Goal: Check status: Check status

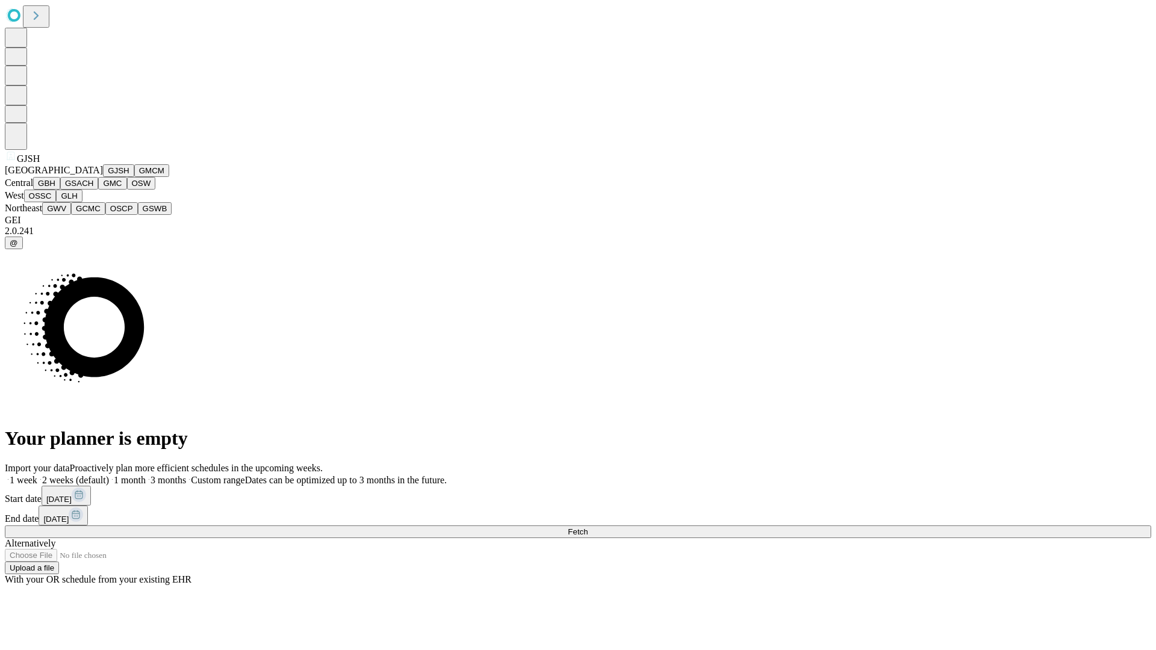
click at [103, 177] on button "GJSH" at bounding box center [118, 170] width 31 height 13
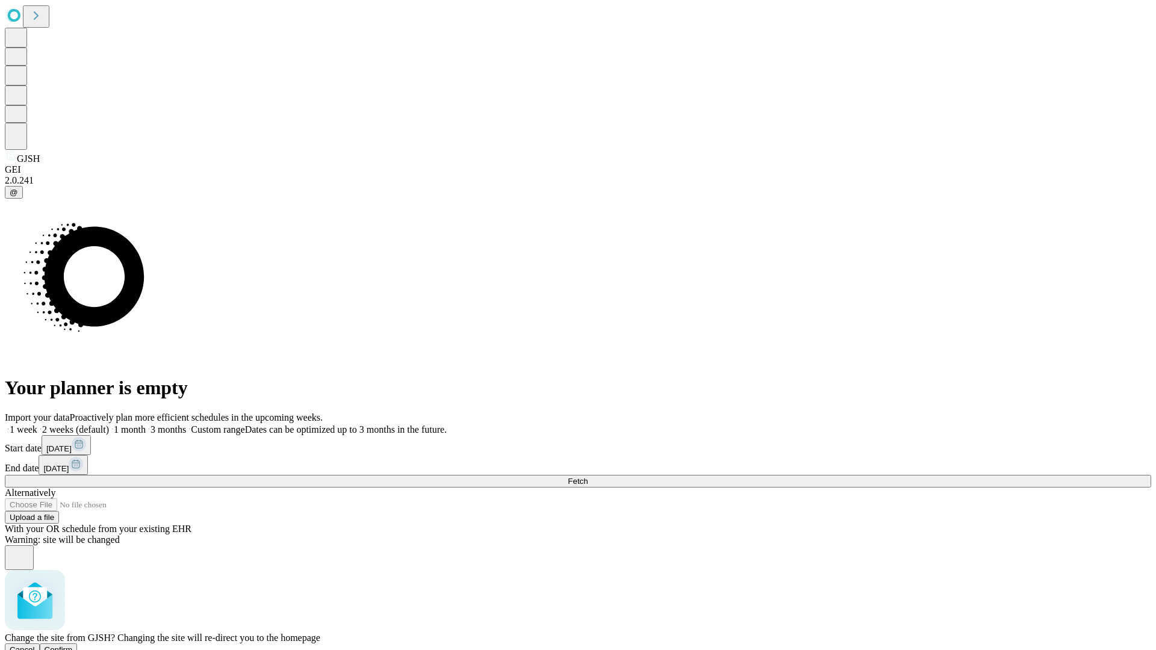
click at [73, 645] on span "Confirm" at bounding box center [59, 649] width 28 height 9
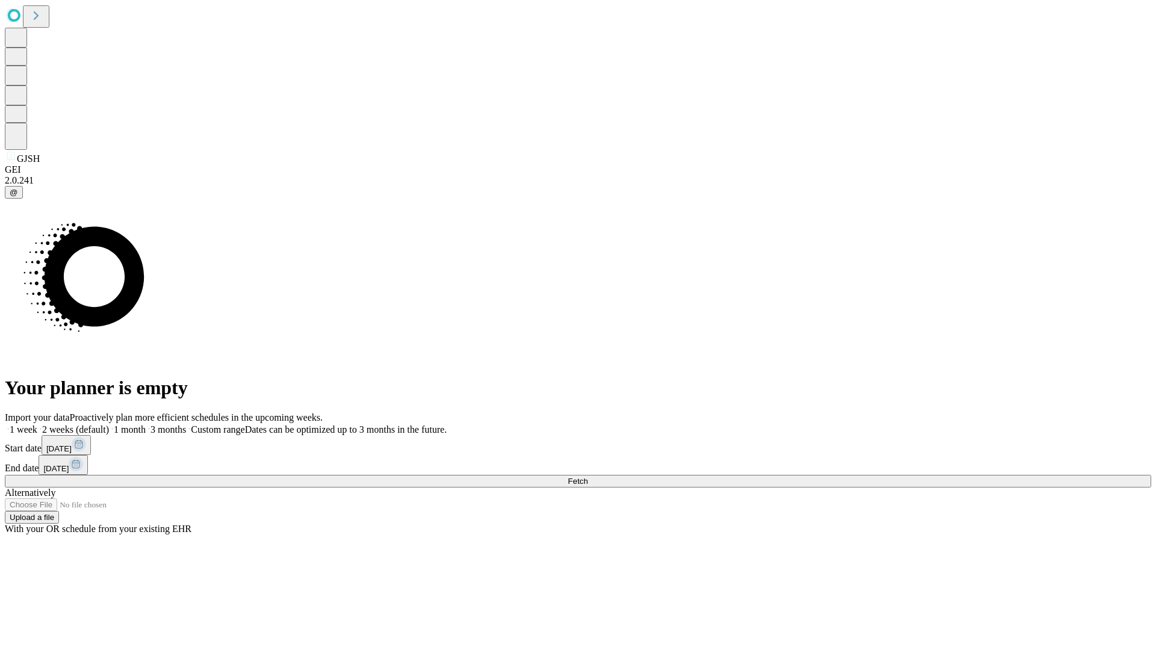
click at [37, 424] on label "1 week" at bounding box center [21, 429] width 33 height 10
click at [588, 477] on span "Fetch" at bounding box center [578, 481] width 20 height 9
